Goal: Task Accomplishment & Management: Complete application form

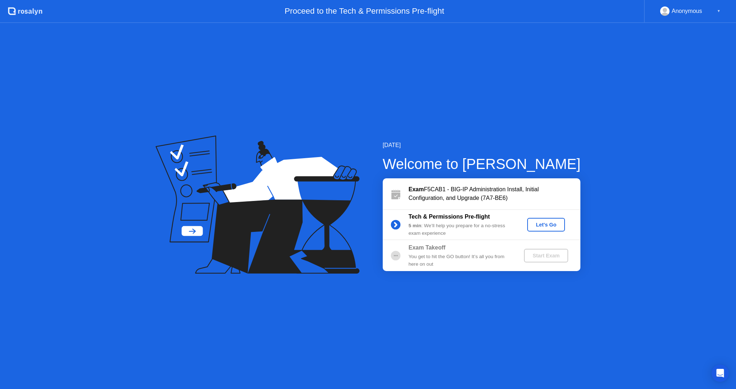
click at [546, 226] on div "Let's Go" at bounding box center [546, 225] width 32 height 6
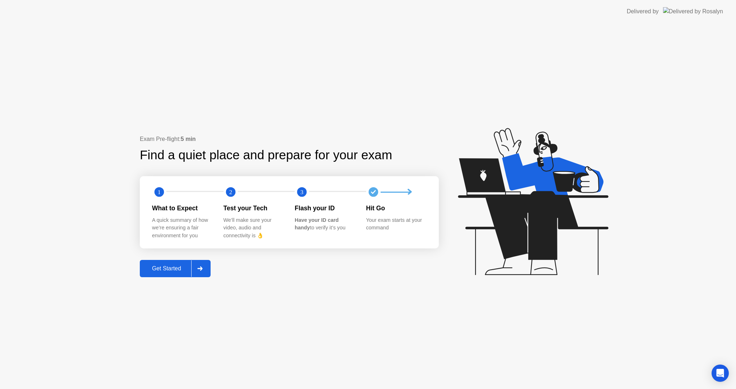
click at [163, 266] on div "Get Started" at bounding box center [166, 268] width 49 height 6
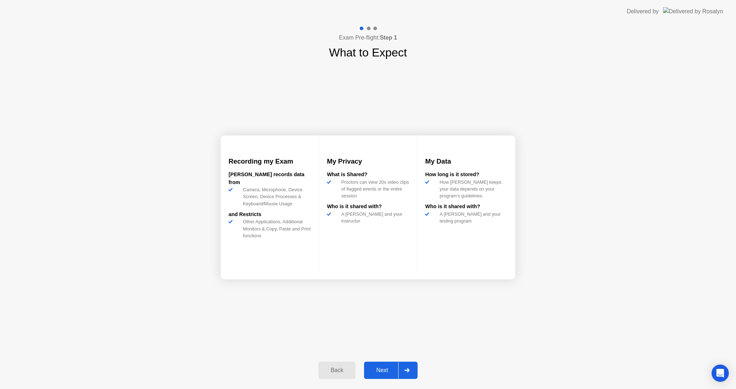
click at [387, 364] on button "Next" at bounding box center [391, 370] width 54 height 17
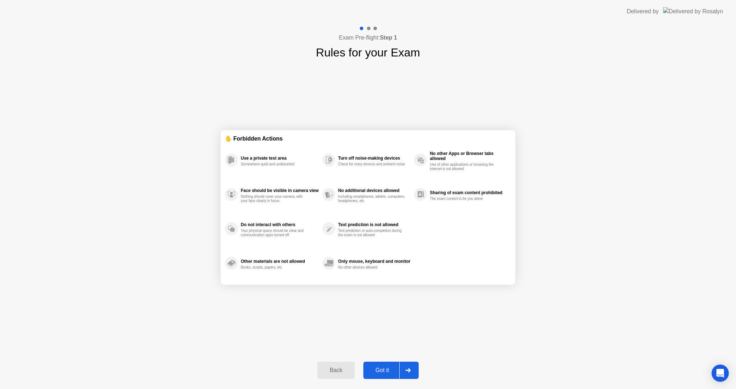
click at [391, 371] on div "Got it" at bounding box center [383, 370] width 34 height 6
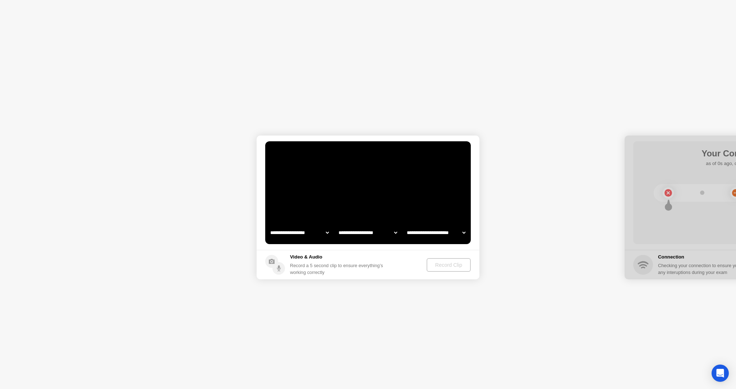
select select "**********"
select select "*******"
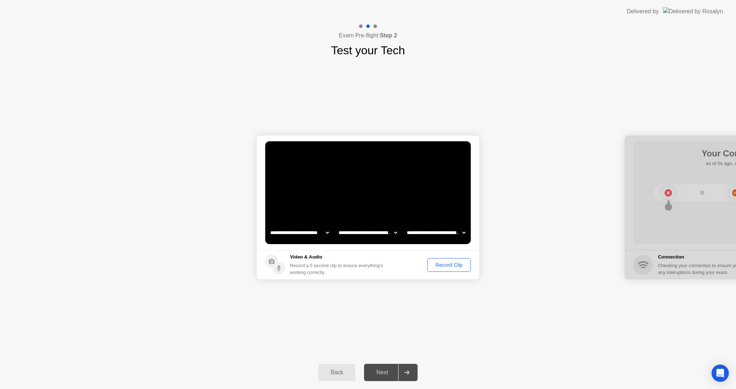
click at [454, 263] on div "Record Clip" at bounding box center [449, 265] width 38 height 6
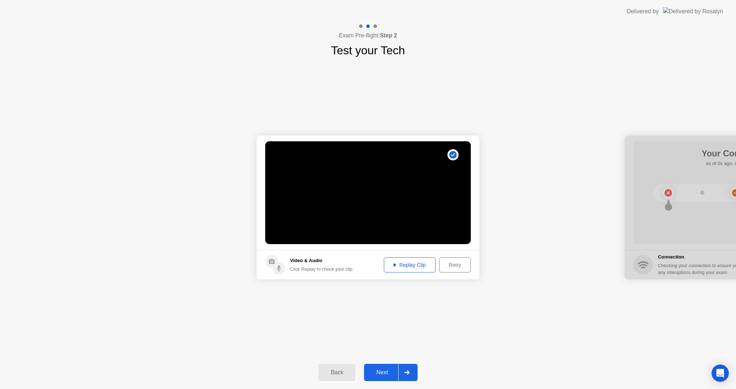
click at [408, 267] on div "Replay Clip" at bounding box center [410, 265] width 47 height 6
click at [388, 371] on div "Next" at bounding box center [382, 372] width 32 height 6
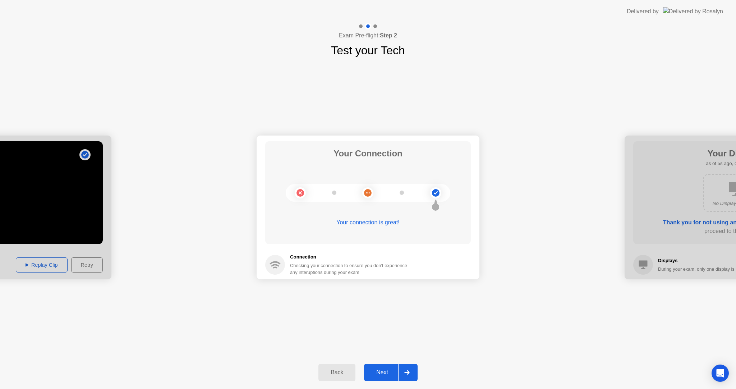
click at [387, 373] on div "Next" at bounding box center [382, 372] width 32 height 6
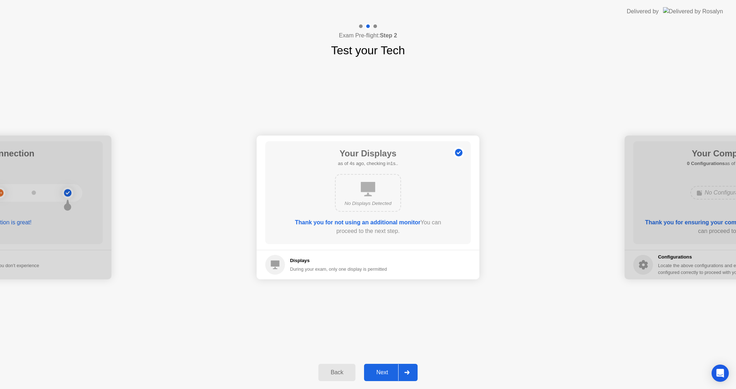
click at [385, 371] on div "Next" at bounding box center [382, 372] width 32 height 6
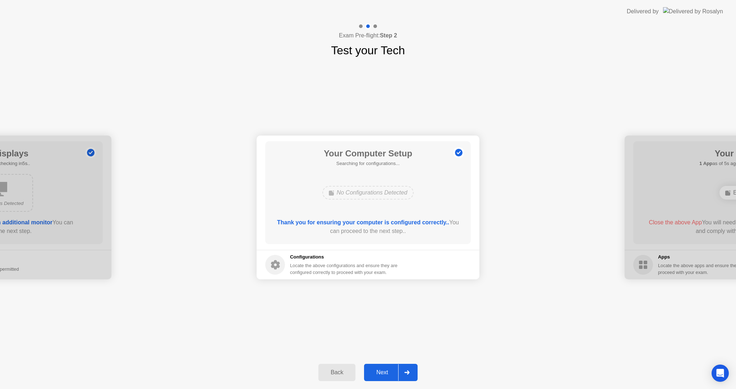
click at [380, 375] on div "Next" at bounding box center [382, 372] width 32 height 6
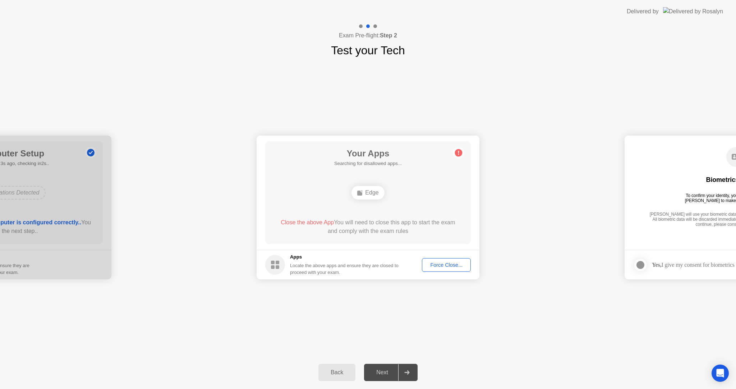
click at [258, 335] on div "**********" at bounding box center [368, 207] width 736 height 297
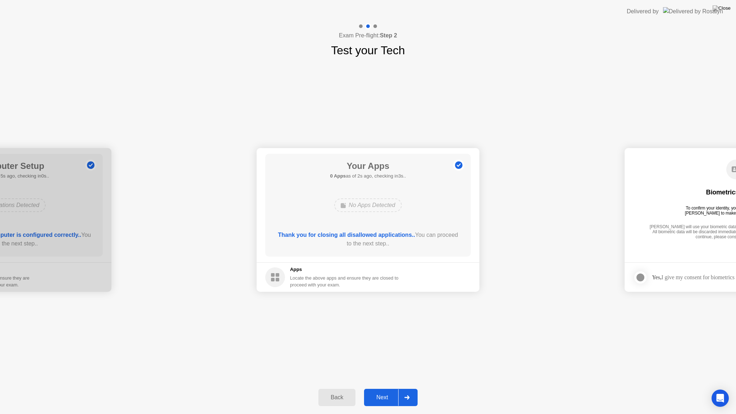
click at [379, 389] on div "Next" at bounding box center [382, 397] width 32 height 6
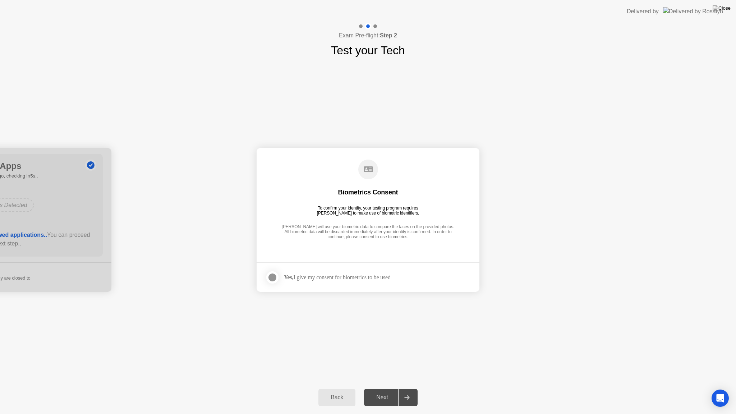
click at [272, 280] on div at bounding box center [272, 277] width 9 height 9
click at [381, 389] on div "Next" at bounding box center [382, 397] width 32 height 6
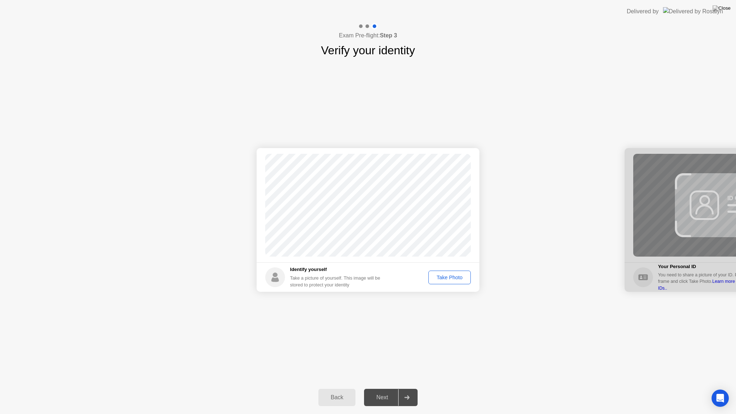
click at [456, 278] on div "Take Photo" at bounding box center [449, 278] width 37 height 6
click at [383, 389] on div "Next" at bounding box center [382, 397] width 32 height 6
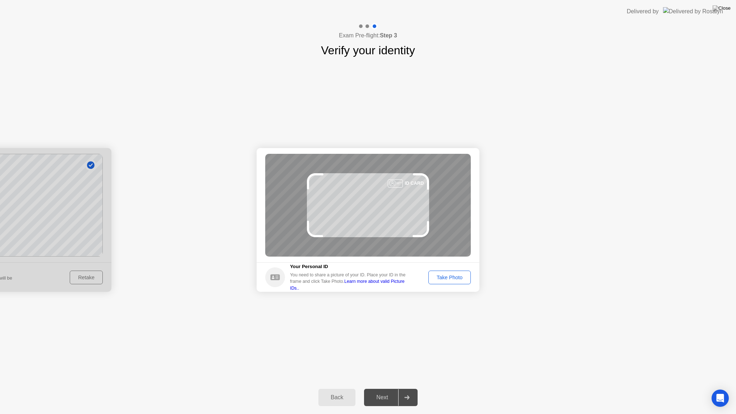
click at [439, 278] on div "Take Photo" at bounding box center [449, 278] width 37 height 6
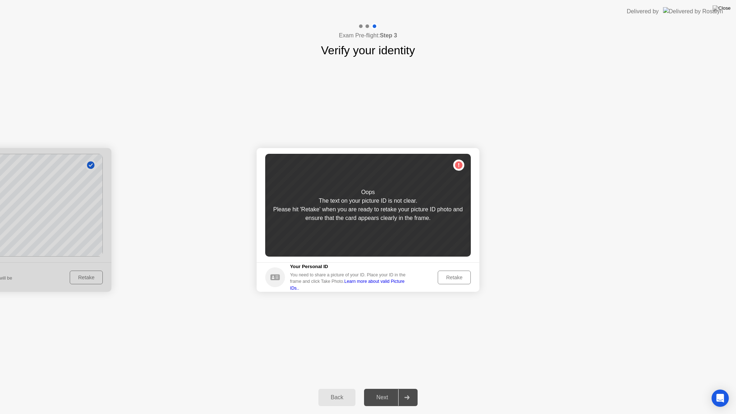
click at [464, 276] on div "Retake" at bounding box center [455, 278] width 28 height 6
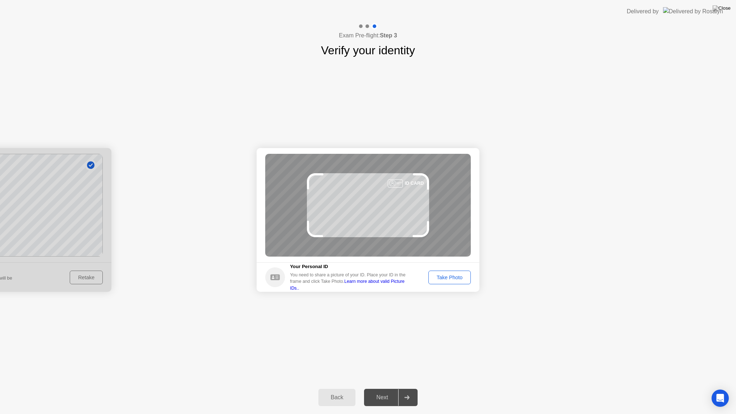
click at [452, 279] on div "Take Photo" at bounding box center [449, 278] width 37 height 6
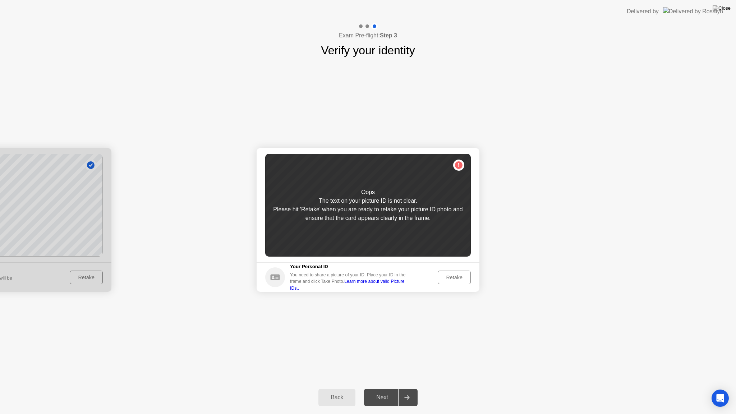
click at [452, 279] on div "Retake" at bounding box center [455, 278] width 28 height 6
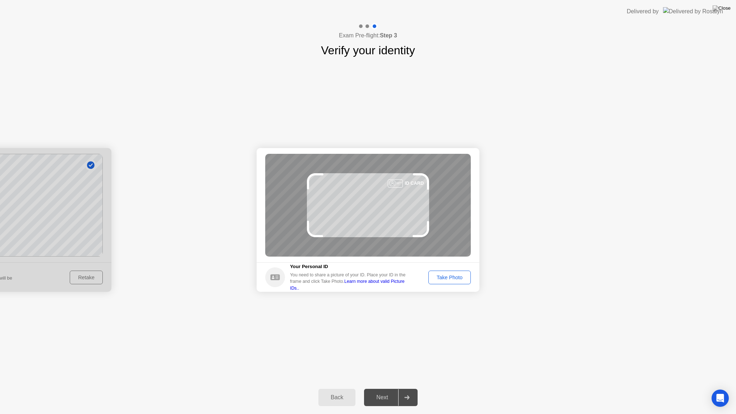
click at [449, 279] on div "Take Photo" at bounding box center [449, 278] width 37 height 6
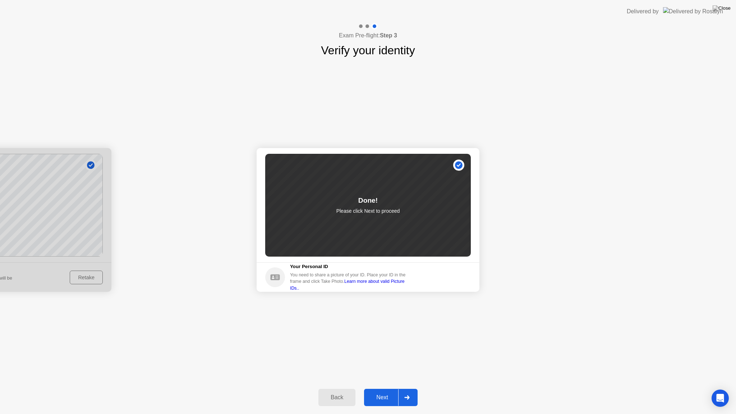
click at [383, 389] on div "Next" at bounding box center [382, 397] width 32 height 6
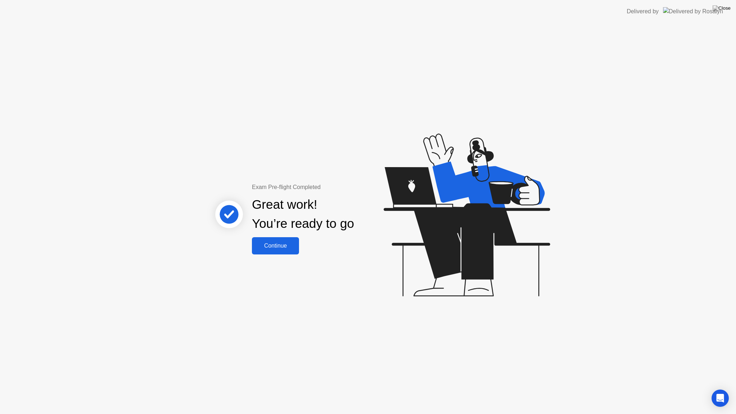
click at [261, 246] on div "Continue" at bounding box center [275, 246] width 43 height 6
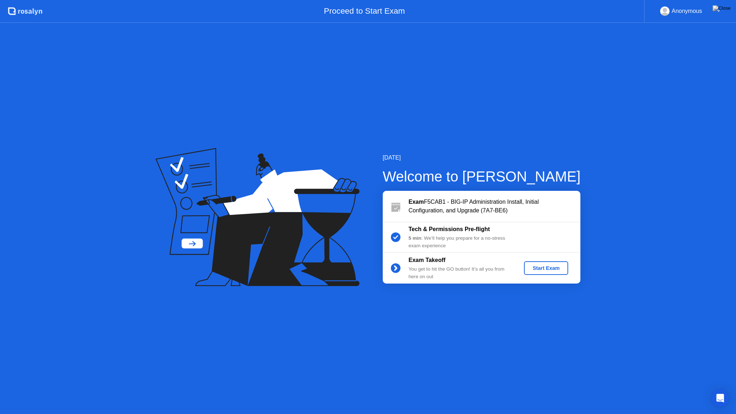
click at [539, 269] on div "Start Exam" at bounding box center [546, 268] width 38 height 6
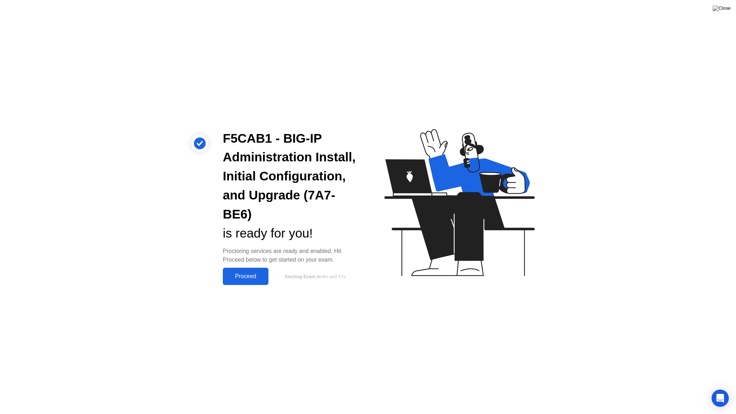
click at [241, 275] on div "Proceed" at bounding box center [245, 276] width 41 height 6
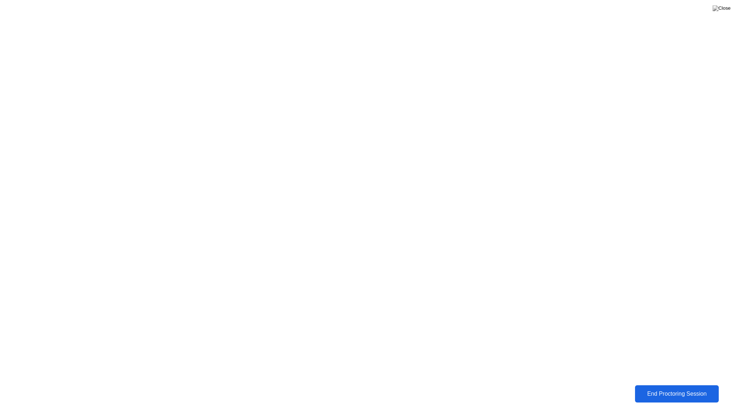
click at [662, 389] on div "End Proctoring Session" at bounding box center [678, 394] width 80 height 6
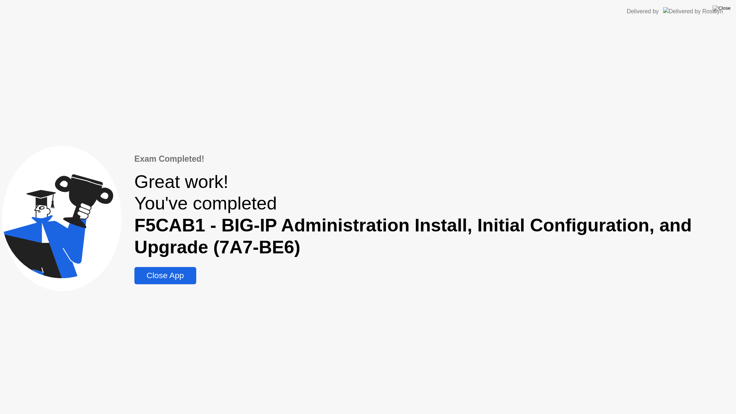
click at [170, 276] on div "Close App" at bounding box center [166, 276] width 58 height 10
